Goal: Task Accomplishment & Management: Use online tool/utility

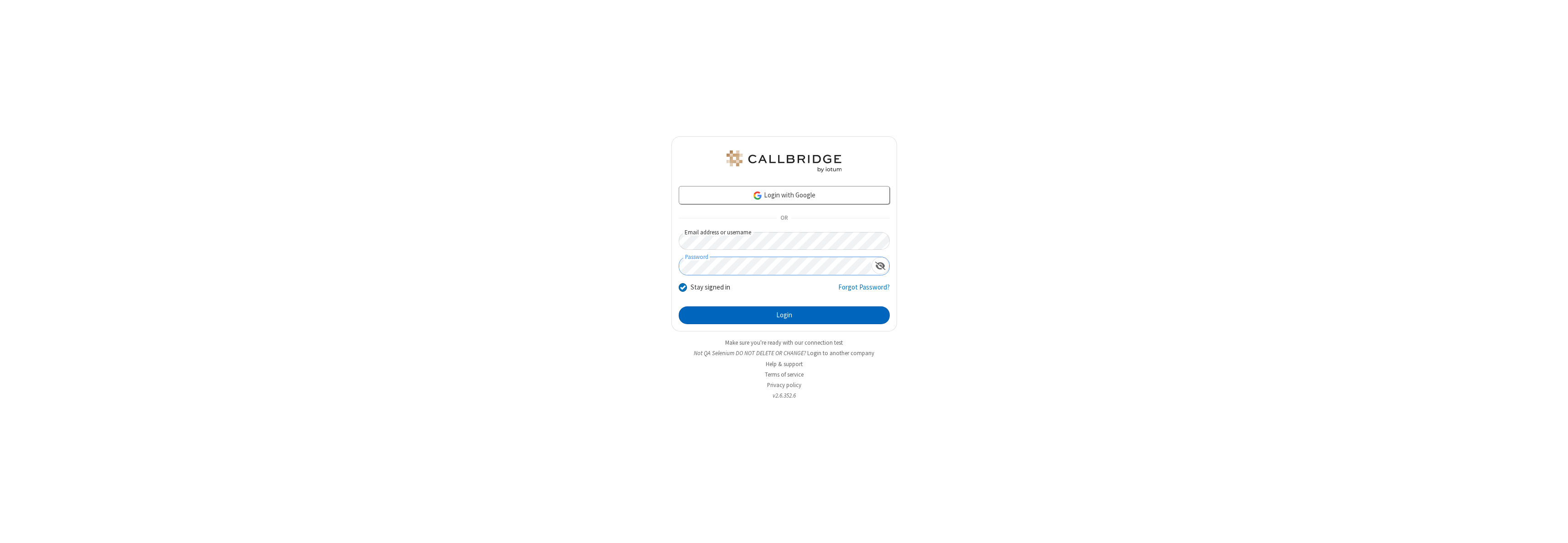
click at [784, 315] on button "Login" at bounding box center [784, 315] width 211 height 18
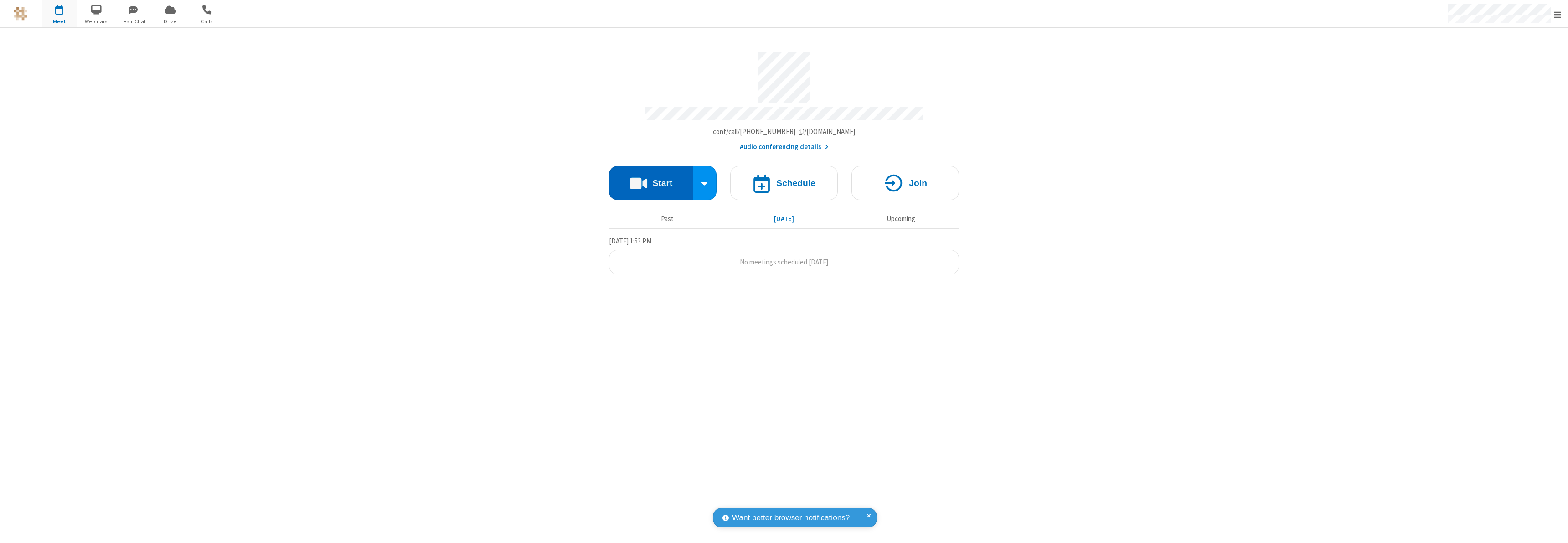
click at [651, 179] on button "Start" at bounding box center [651, 183] width 85 height 34
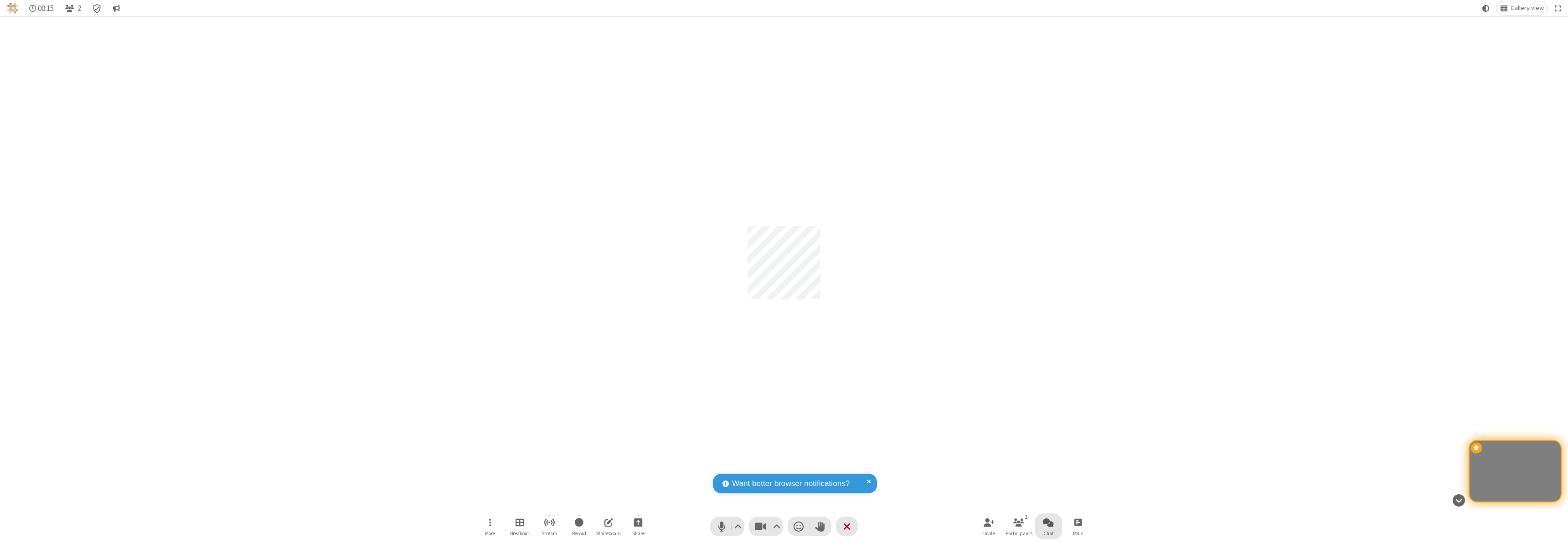
click at [1048, 522] on span "Open chat" at bounding box center [1048, 522] width 11 height 12
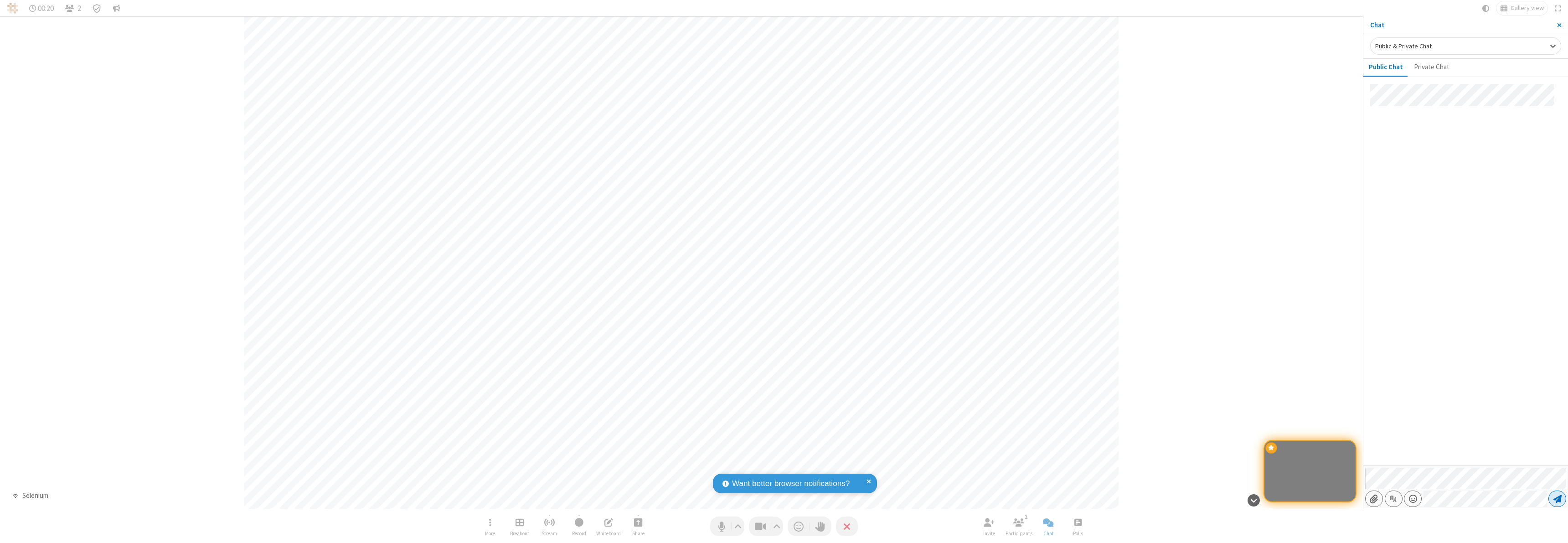
click at [1557, 499] on span "Send message" at bounding box center [1557, 499] width 8 height 9
